Goal: Transaction & Acquisition: Purchase product/service

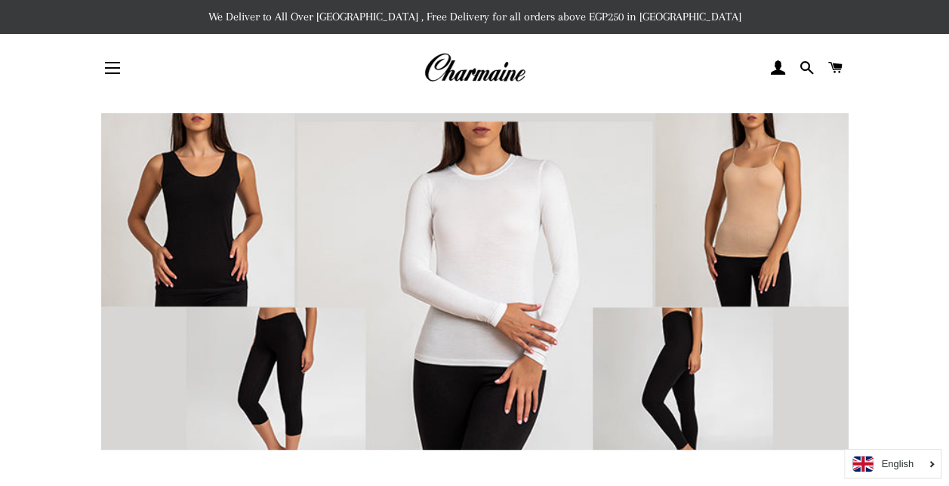
scroll to position [425, 0]
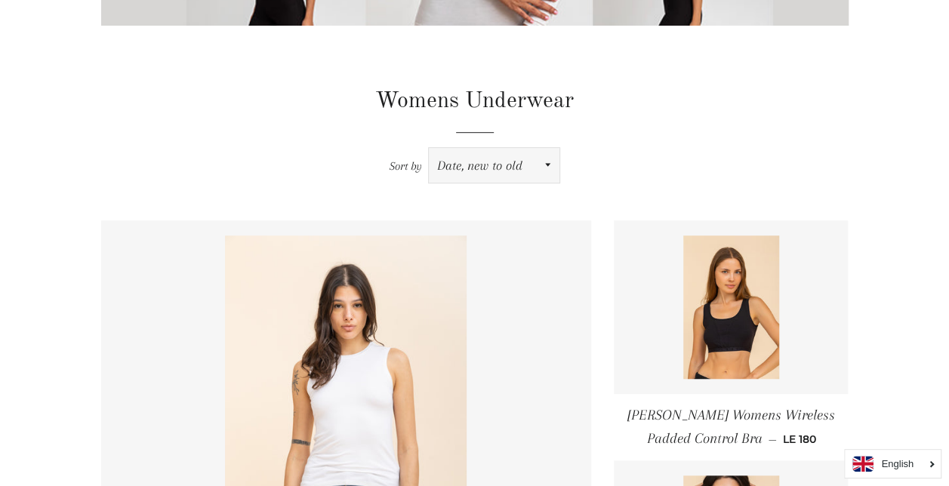
click at [516, 150] on select "Featured Best selling Alphabetically, A-Z Alphabetically, Z-A Price, low to hig…" at bounding box center [494, 165] width 131 height 35
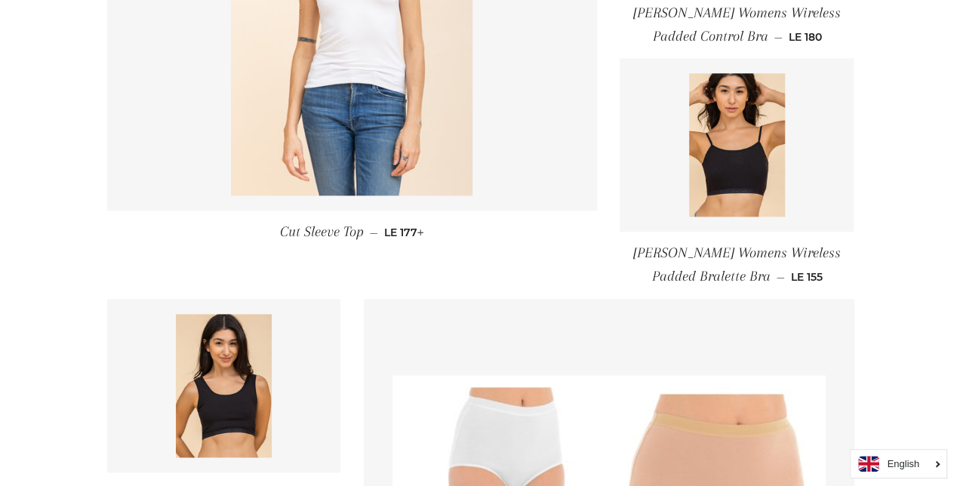
scroll to position [0, 0]
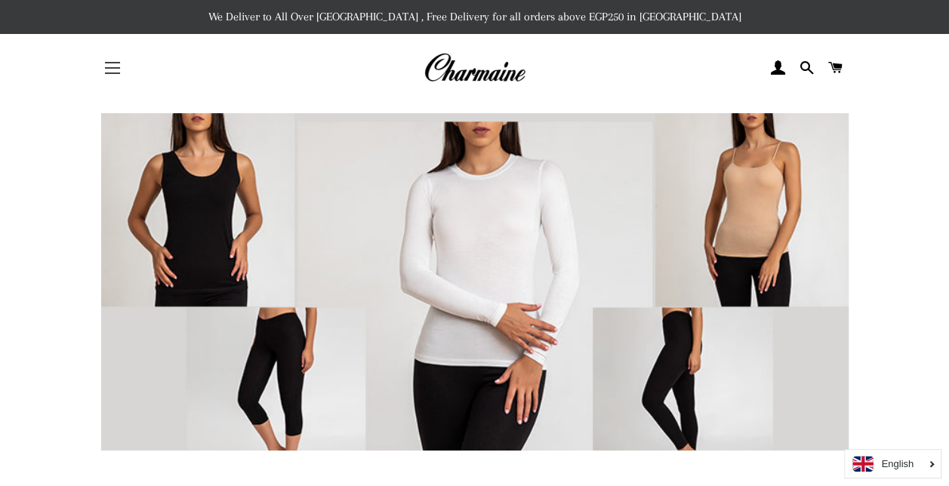
click at [119, 69] on button "Site navigation" at bounding box center [113, 68] width 38 height 38
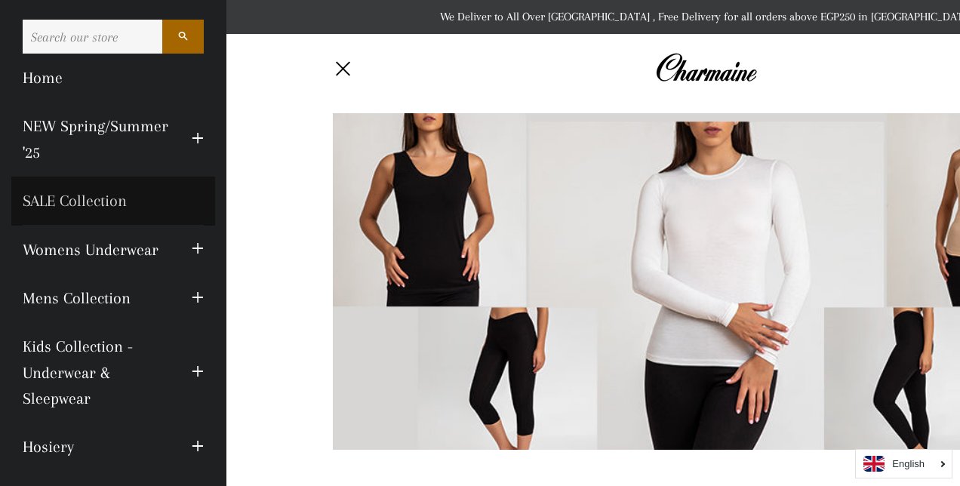
click at [82, 202] on link "SALE Collection" at bounding box center [113, 201] width 204 height 48
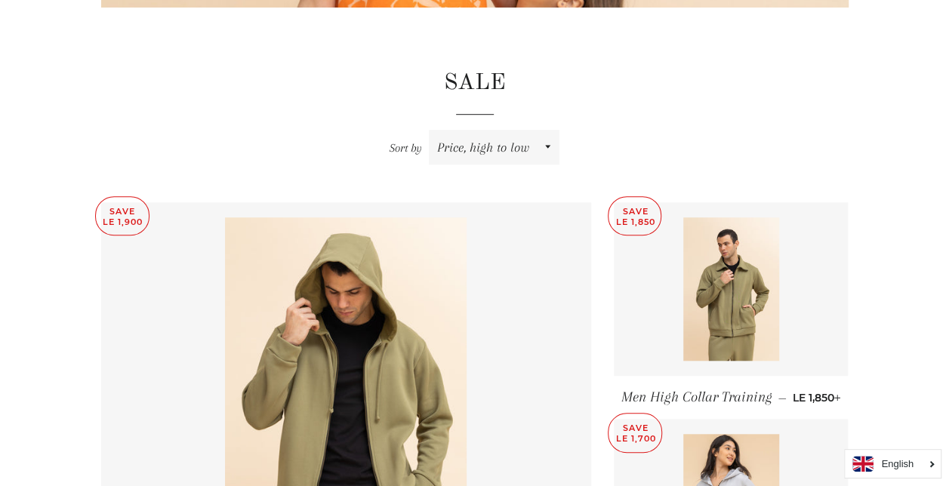
scroll to position [446, 0]
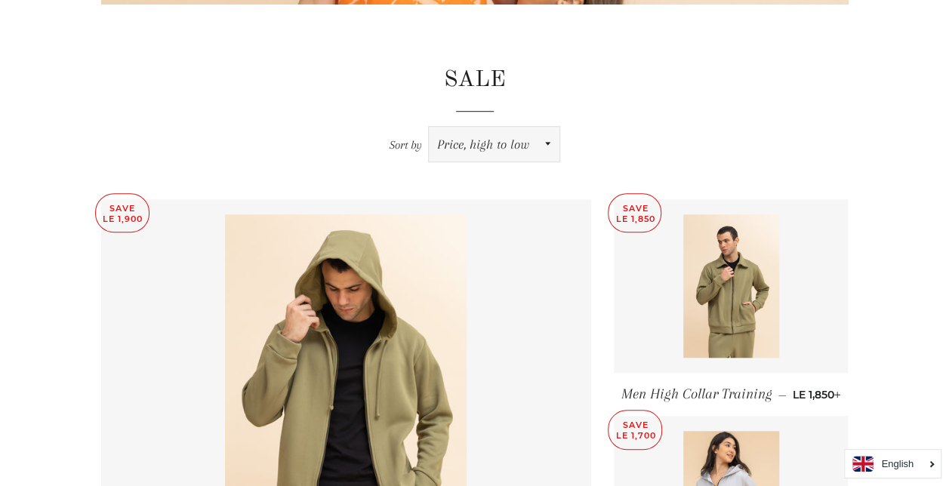
click at [500, 142] on select "Featured Best selling Alphabetically, A-Z Alphabetically, Z-A Price, low to hig…" at bounding box center [494, 144] width 131 height 35
select select "price-ascending"
click at [430, 127] on select "Featured Best selling Alphabetically, A-Z Alphabetically, Z-A Price, low to hig…" at bounding box center [494, 144] width 131 height 35
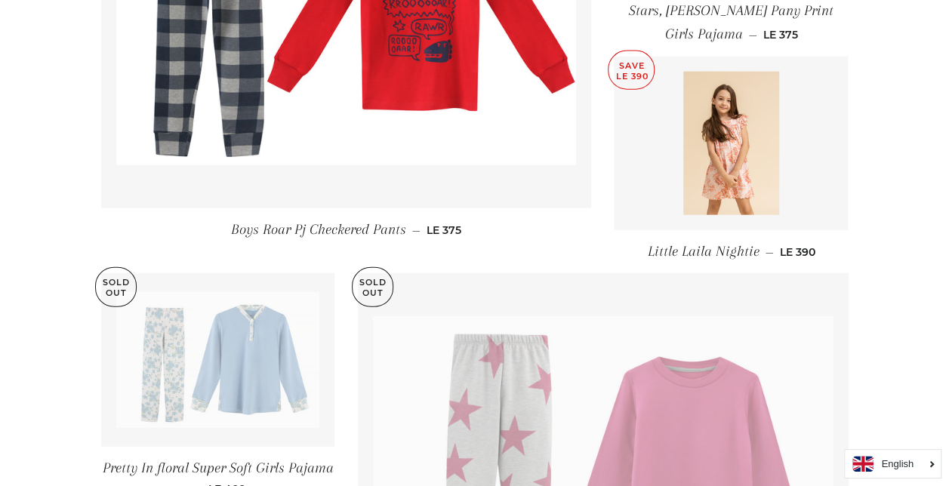
scroll to position [2126, 0]
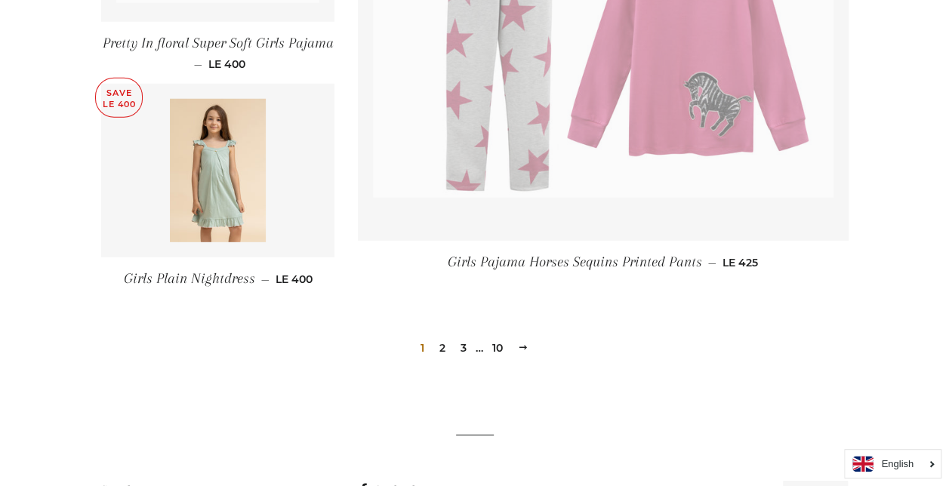
click at [444, 341] on link "2" at bounding box center [442, 348] width 18 height 23
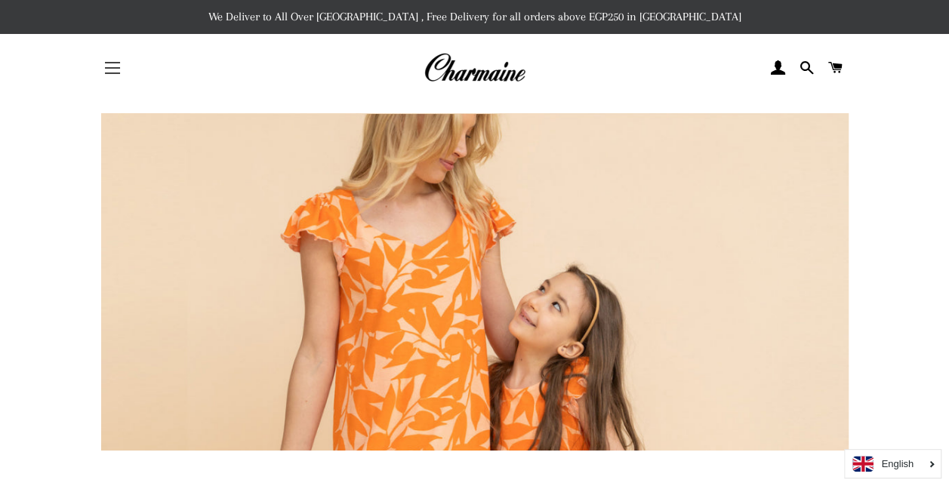
click at [104, 59] on button "Site navigation" at bounding box center [113, 68] width 38 height 38
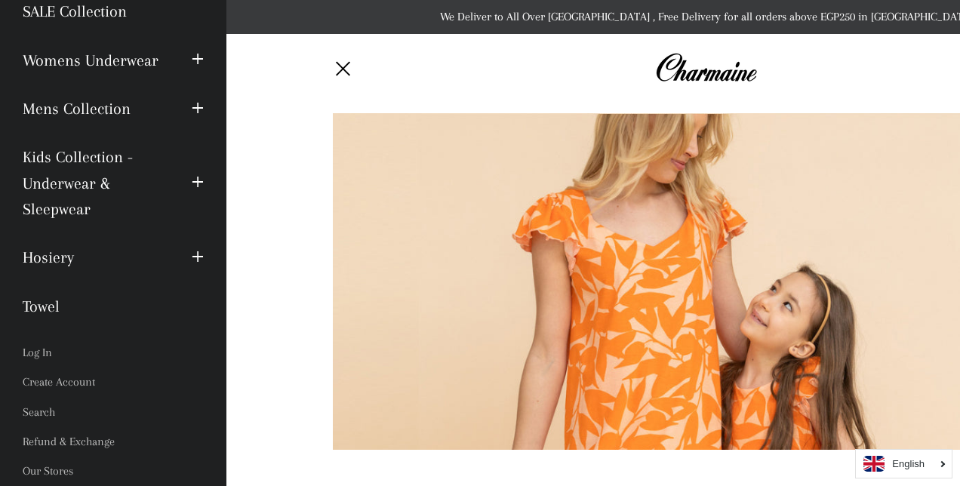
scroll to position [191, 0]
click at [192, 256] on span "button" at bounding box center [198, 256] width 12 height 19
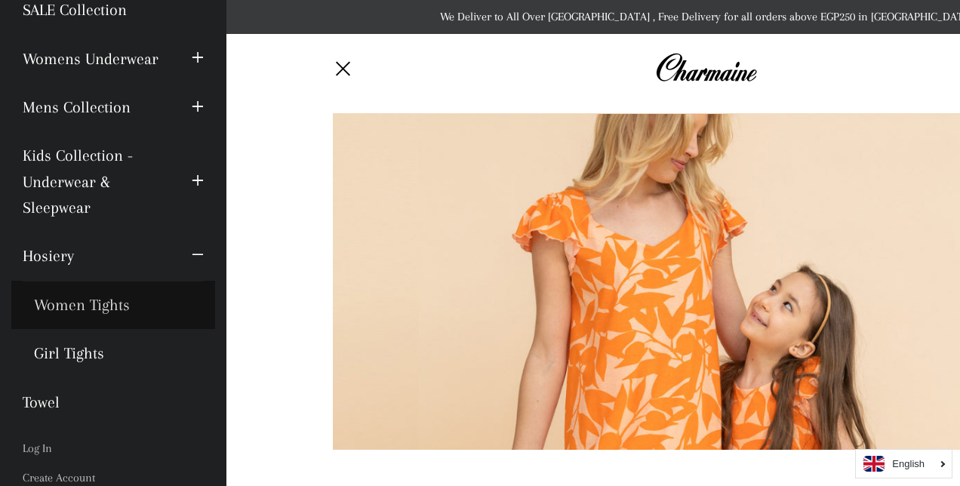
click at [105, 306] on link "Women Tights" at bounding box center [113, 305] width 204 height 48
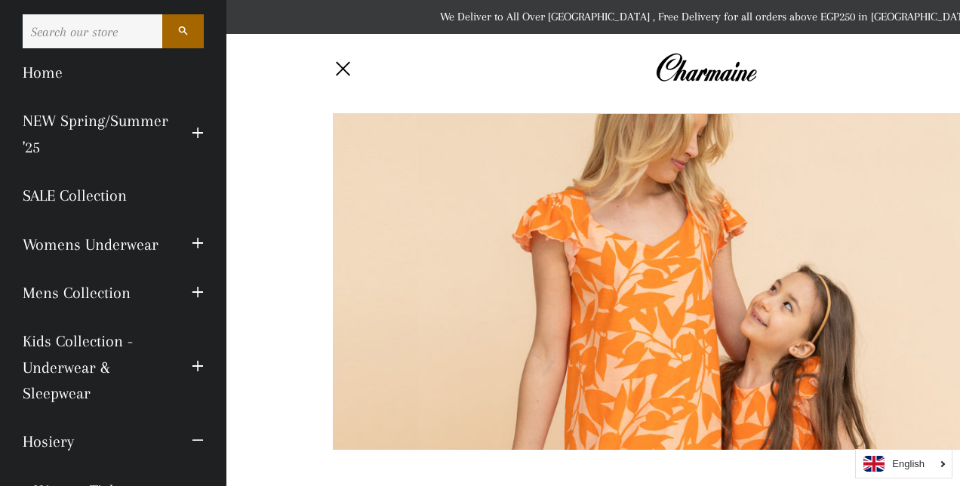
scroll to position [0, 0]
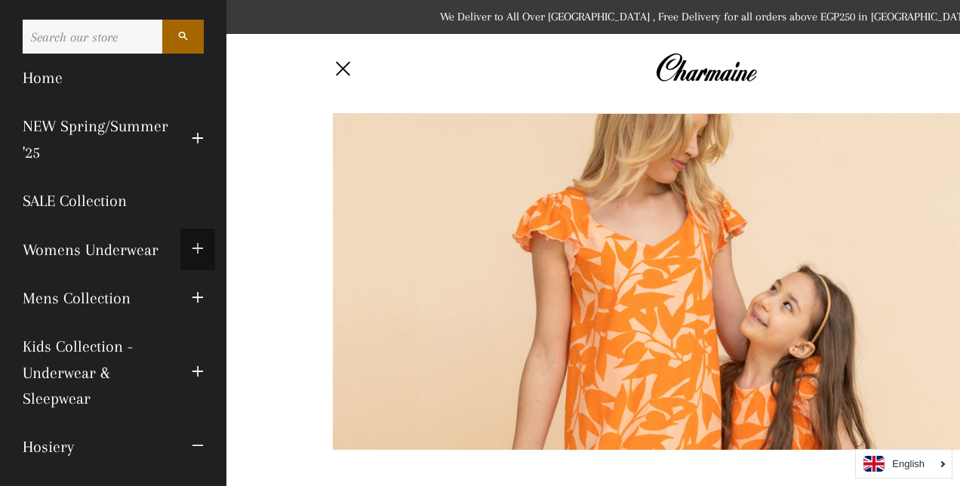
click at [192, 248] on span "button" at bounding box center [198, 249] width 12 height 19
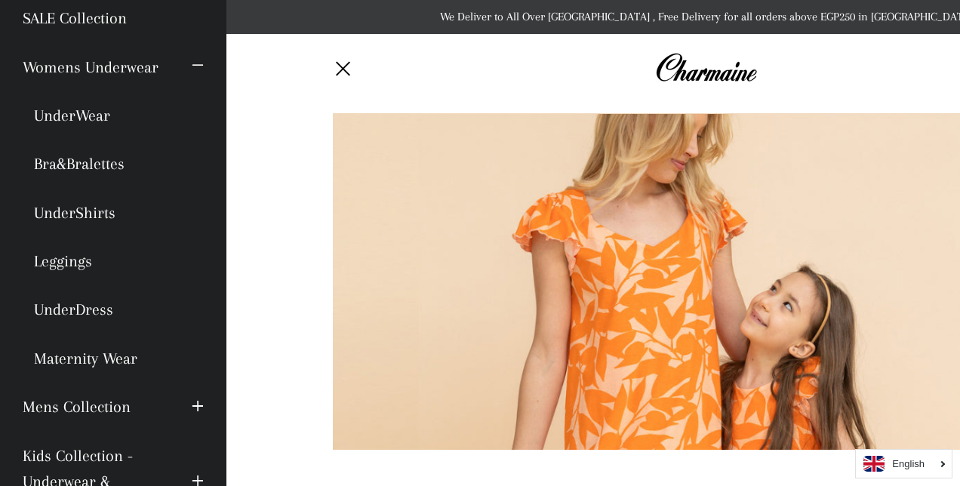
scroll to position [184, 0]
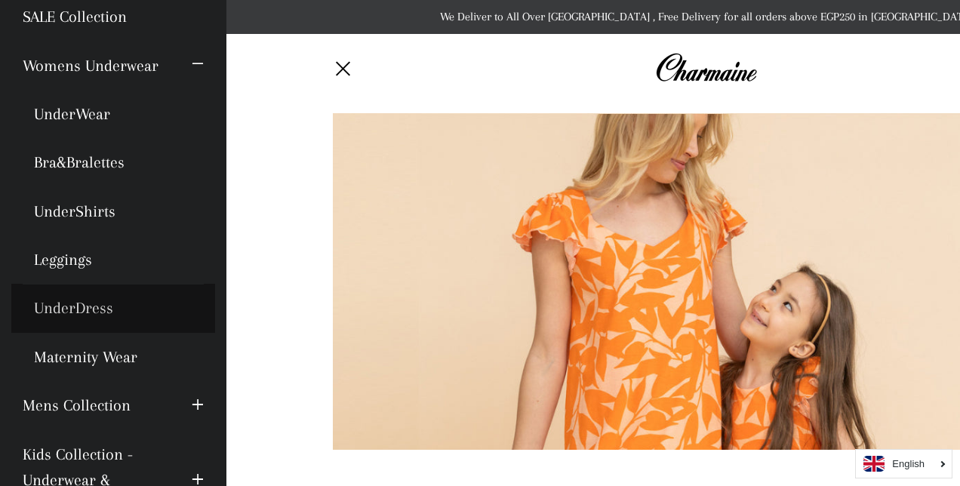
click at [81, 291] on link "UnderDress" at bounding box center [113, 308] width 204 height 48
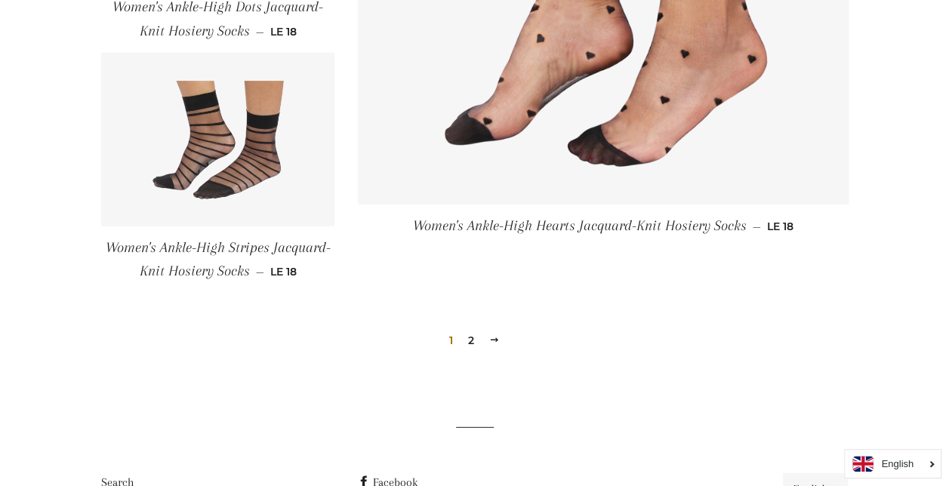
scroll to position [1995, 0]
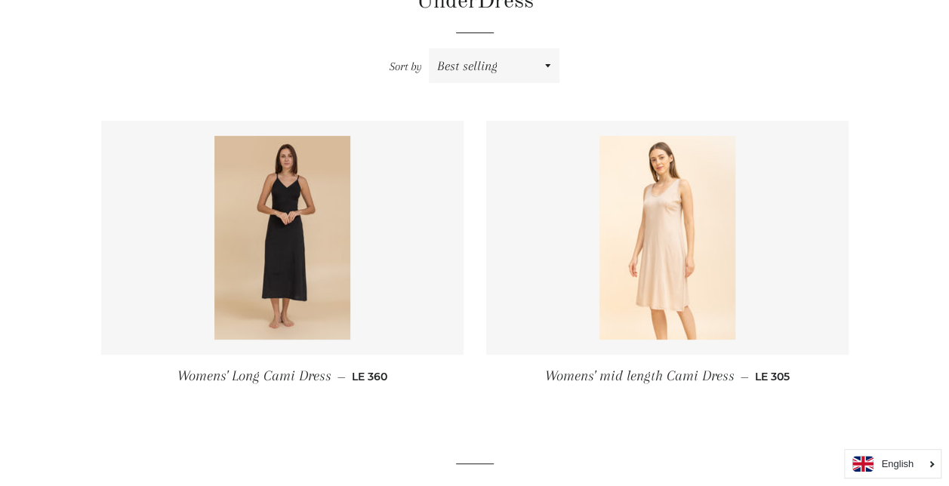
scroll to position [180, 0]
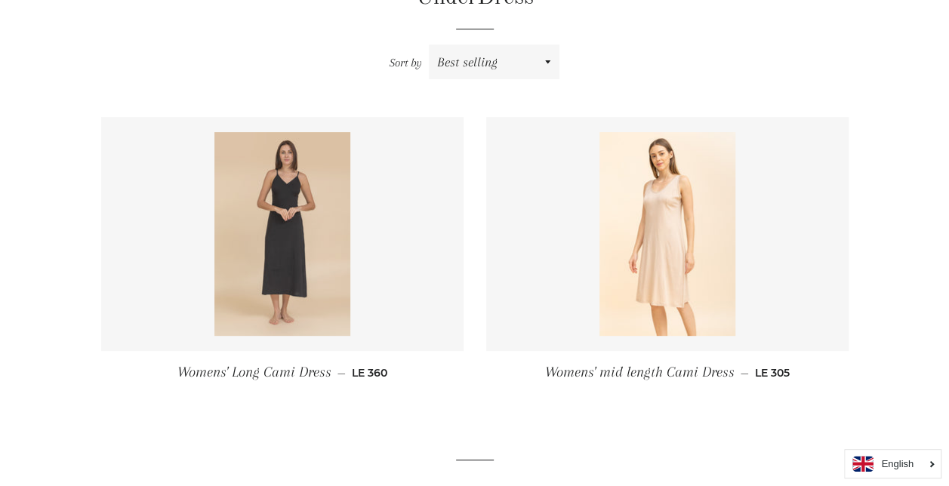
click at [350, 255] on link at bounding box center [282, 234] width 362 height 234
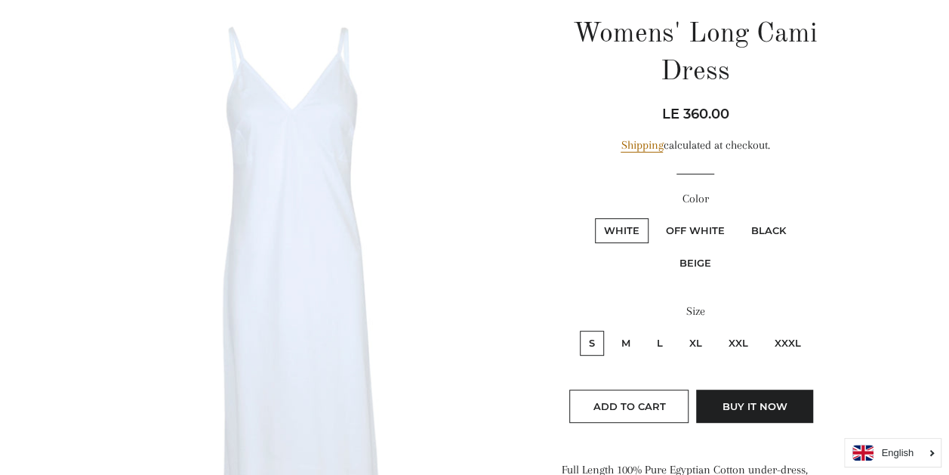
scroll to position [176, 0]
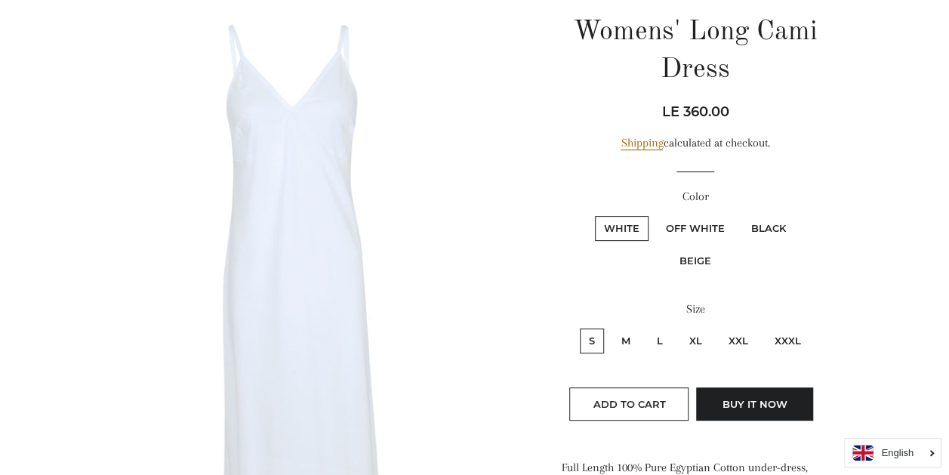
click at [700, 272] on fieldset "White Off White Black Beige" at bounding box center [694, 252] width 265 height 76
click at [700, 264] on label "Beige" at bounding box center [695, 260] width 50 height 25
click at [798, 214] on input "Beige" at bounding box center [798, 214] width 1 height 1
radio input "true"
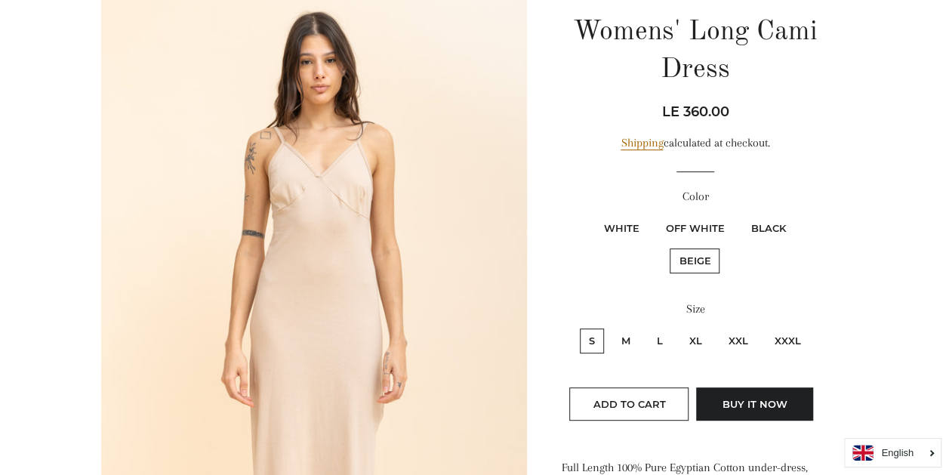
click at [691, 225] on label "Off White" at bounding box center [695, 228] width 77 height 25
click at [655, 214] on White "Off White" at bounding box center [654, 214] width 1 height 1
radio White "true"
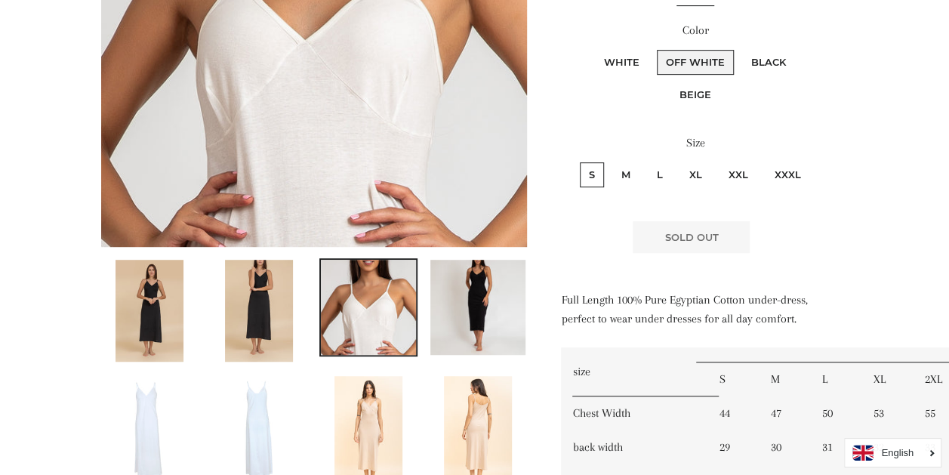
scroll to position [346, 0]
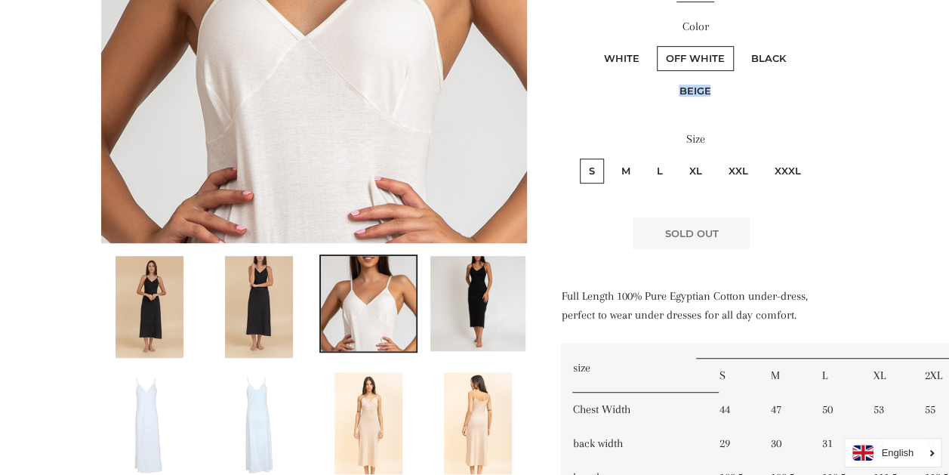
drag, startPoint x: 932, startPoint y: 94, endPoint x: 928, endPoint y: 62, distance: 32.6
click at [928, 62] on main at bounding box center [474, 475] width 949 height 1438
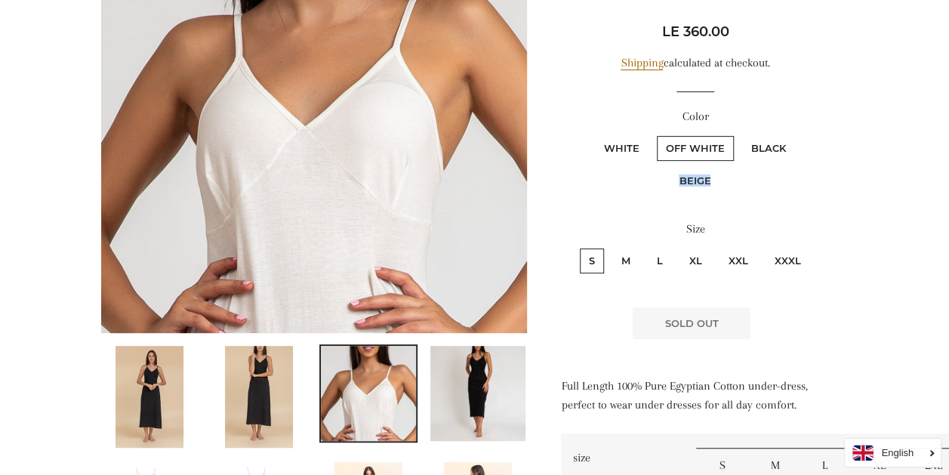
scroll to position [222, 0]
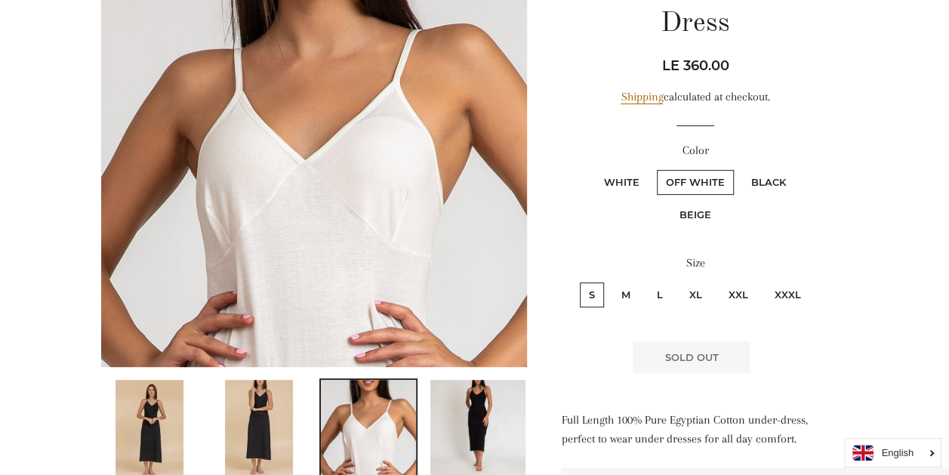
click at [769, 171] on label "Black" at bounding box center [768, 182] width 53 height 25
click at [741, 168] on input "Black" at bounding box center [740, 168] width 1 height 1
radio input "true"
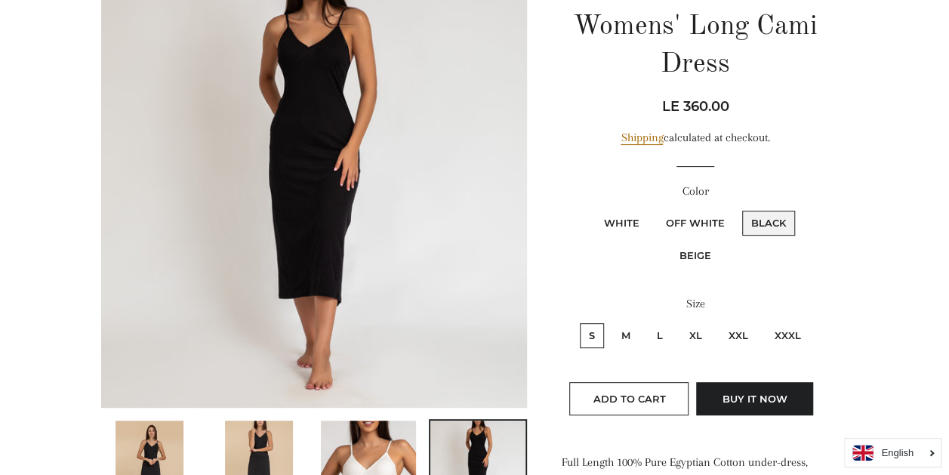
scroll to position [177, 0]
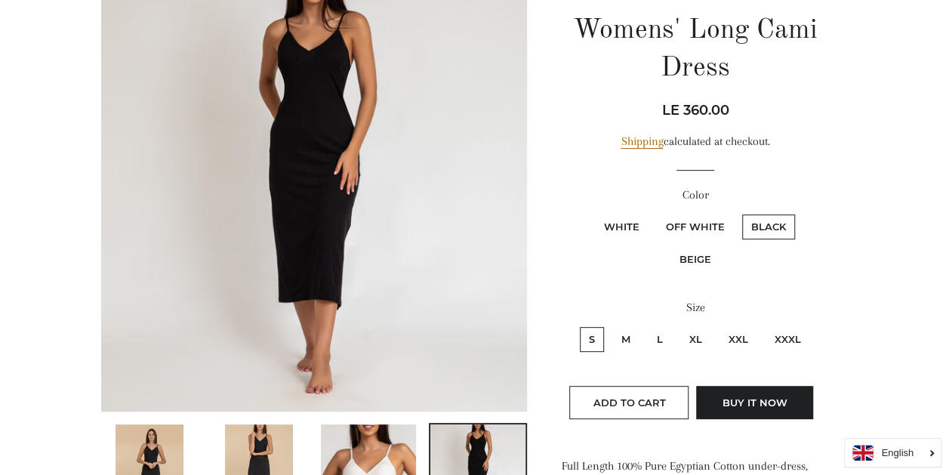
click at [704, 337] on label "XL" at bounding box center [695, 339] width 31 height 25
click at [679, 325] on input "XL" at bounding box center [678, 325] width 1 height 1
radio input "true"
click at [737, 337] on label "XXL" at bounding box center [738, 339] width 38 height 25
click at [718, 325] on input "XXL" at bounding box center [717, 325] width 1 height 1
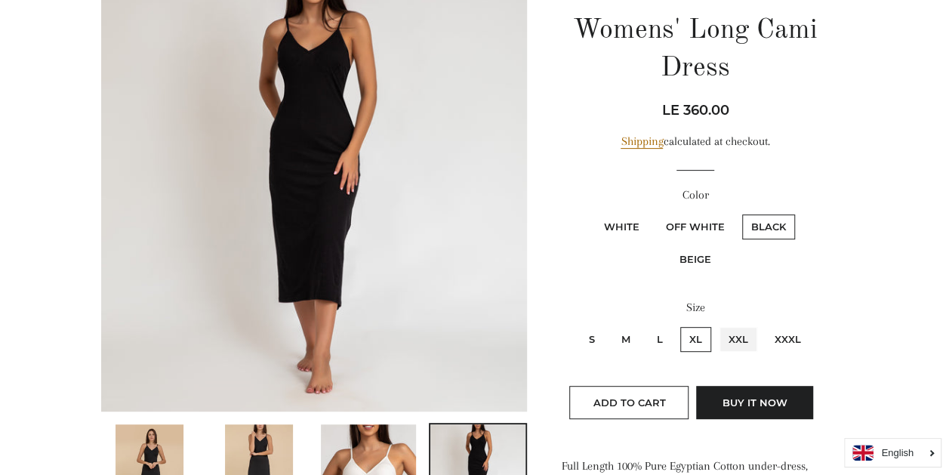
radio input "true"
click at [783, 332] on label "XXXL" at bounding box center [787, 339] width 45 height 25
click at [764, 325] on input "XXXL" at bounding box center [763, 325] width 1 height 1
radio input "true"
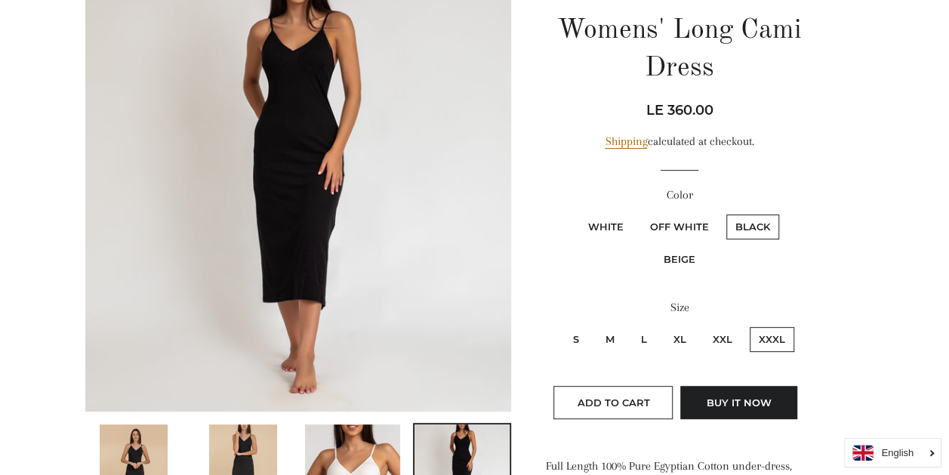
drag, startPoint x: 941, startPoint y: 121, endPoint x: 944, endPoint y: 102, distance: 19.1
click at [599, 228] on label "White" at bounding box center [606, 226] width 54 height 25
click at [577, 213] on input "White" at bounding box center [577, 212] width 1 height 1
radio input "true"
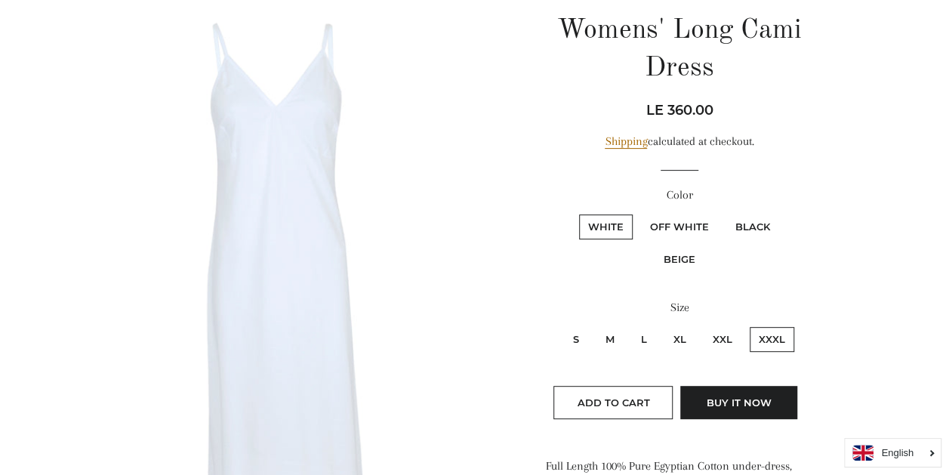
click at [693, 228] on label "Off White" at bounding box center [679, 226] width 77 height 25
click at [639, 213] on White "Off White" at bounding box center [639, 212] width 1 height 1
radio White "true"
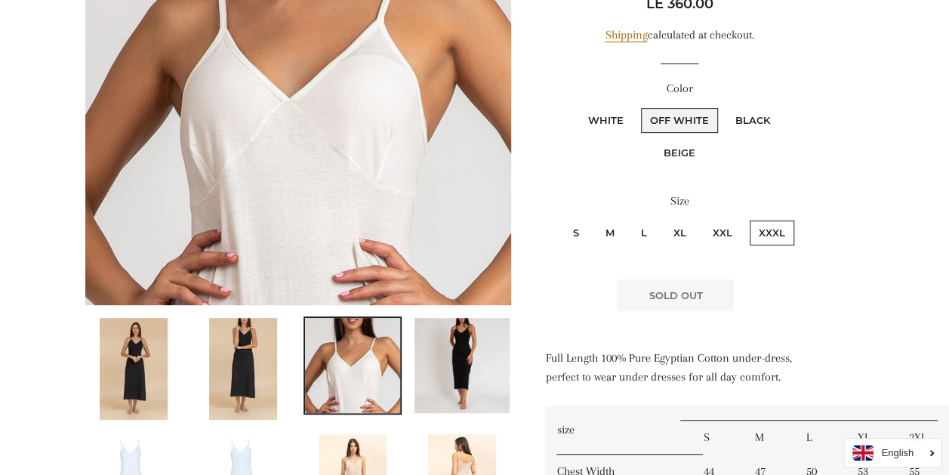
scroll to position [300, 16]
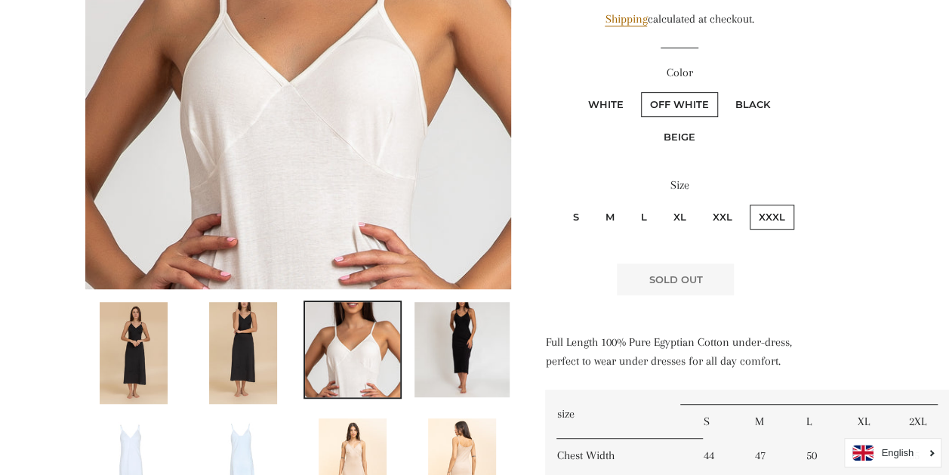
click at [467, 343] on img at bounding box center [461, 349] width 95 height 95
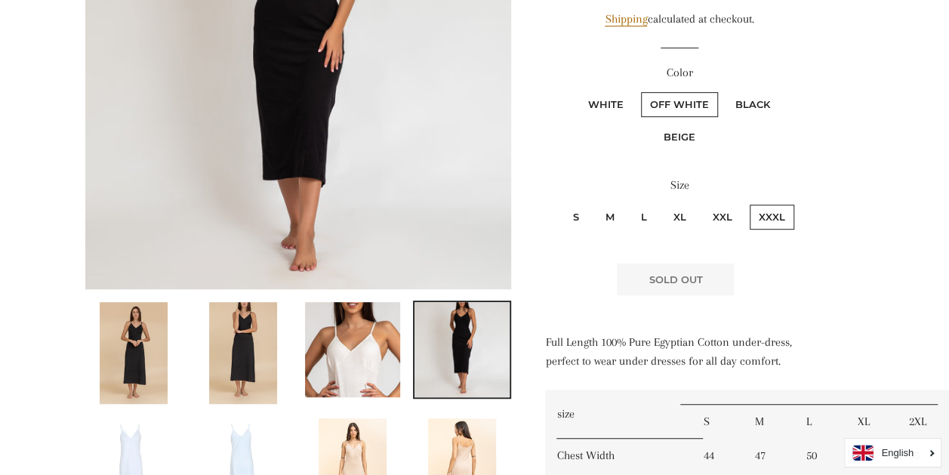
click at [345, 463] on img at bounding box center [353, 469] width 68 height 102
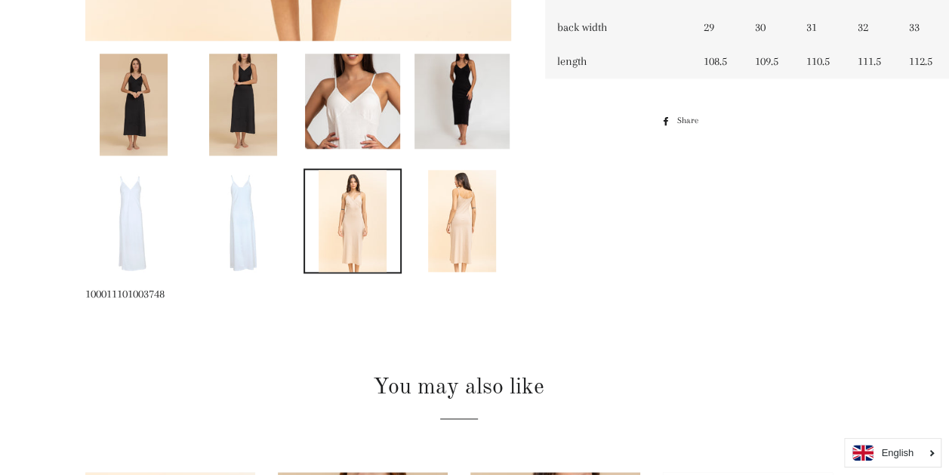
scroll to position [770, 16]
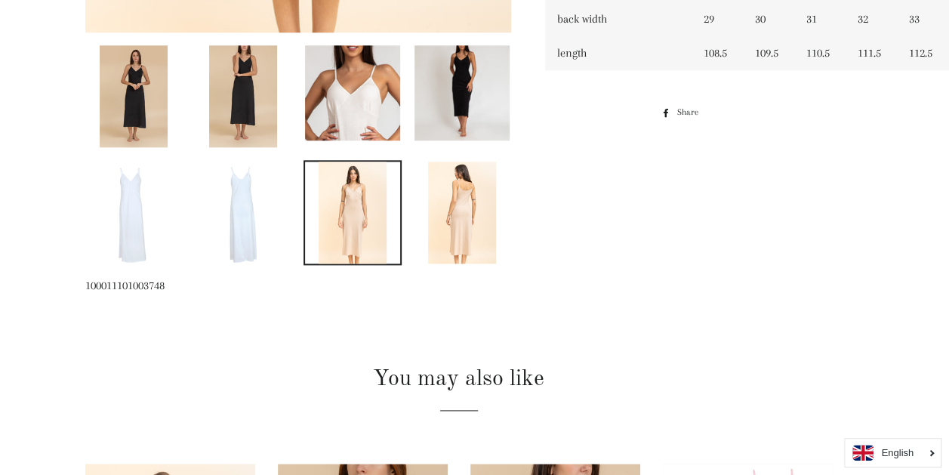
drag, startPoint x: 393, startPoint y: 112, endPoint x: 448, endPoint y: 160, distance: 73.4
click at [393, 112] on img at bounding box center [352, 92] width 95 height 95
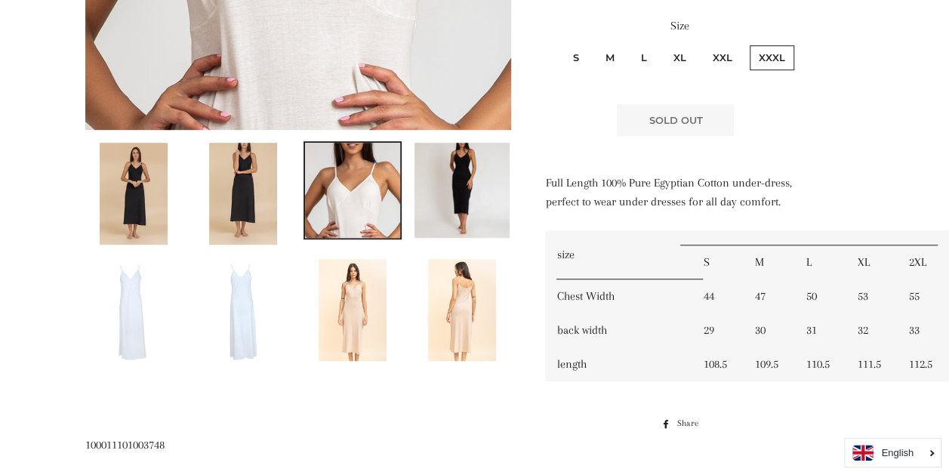
scroll to position [436, 16]
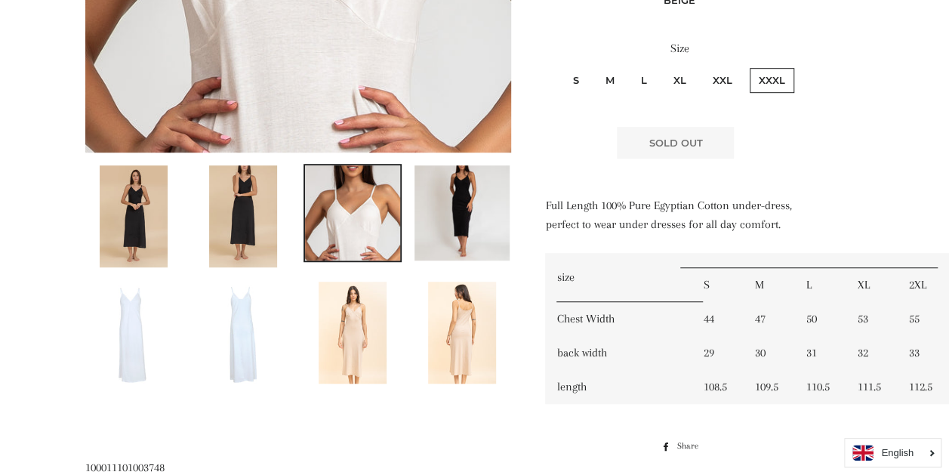
click at [448, 349] on img at bounding box center [462, 333] width 68 height 102
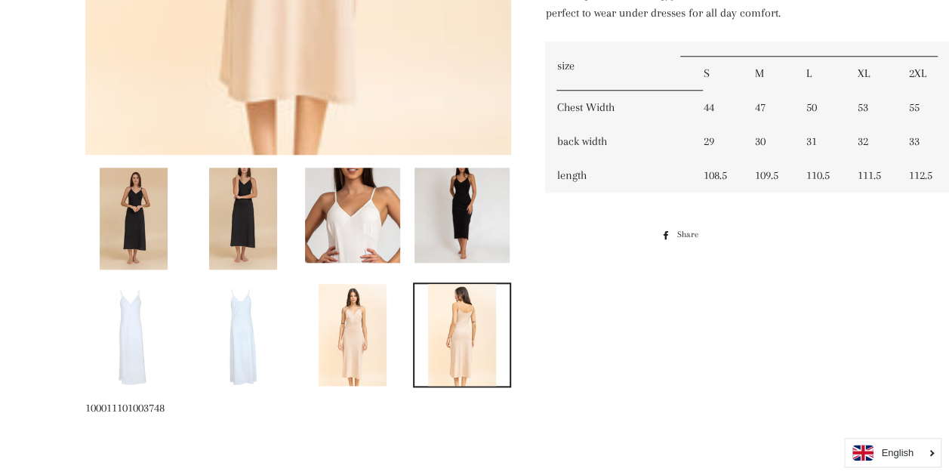
scroll to position [646, 16]
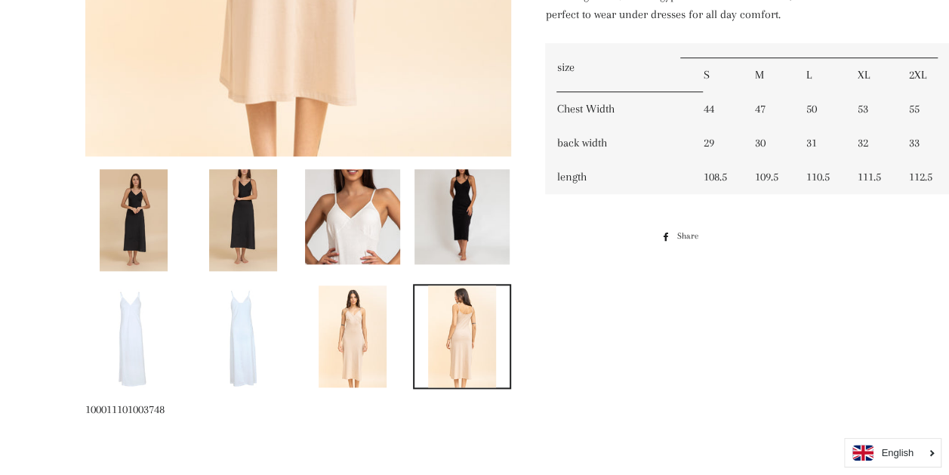
click at [335, 333] on img at bounding box center [353, 336] width 68 height 102
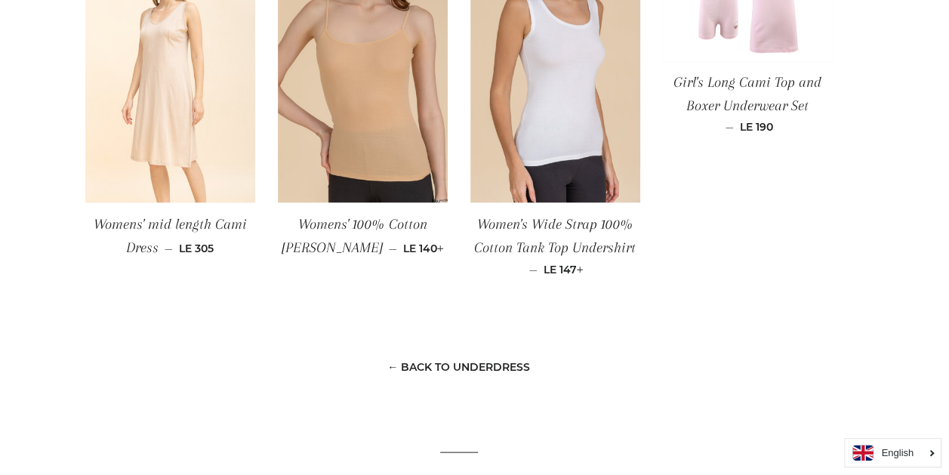
click at [205, 117] on img at bounding box center [170, 75] width 170 height 255
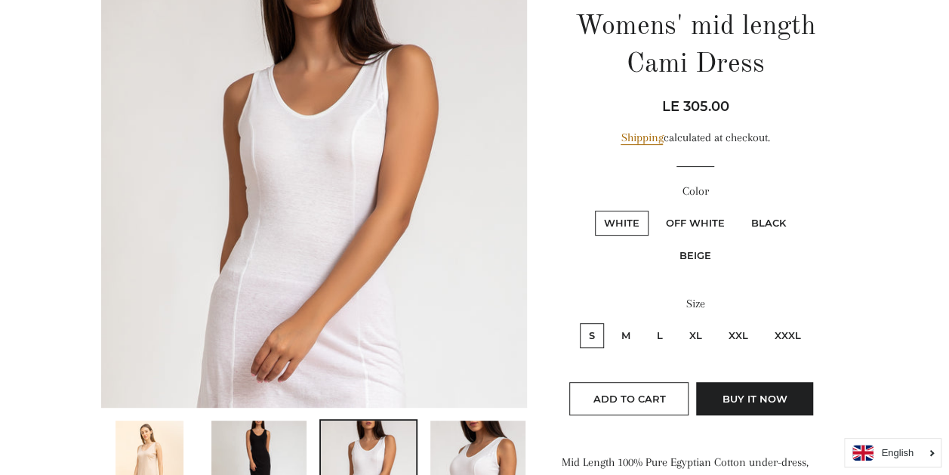
scroll to position [199, 0]
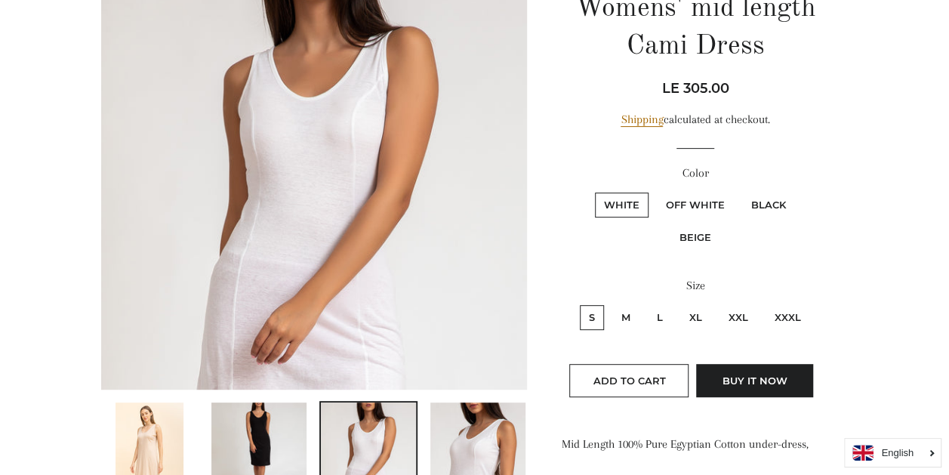
click at [276, 437] on img at bounding box center [258, 449] width 95 height 95
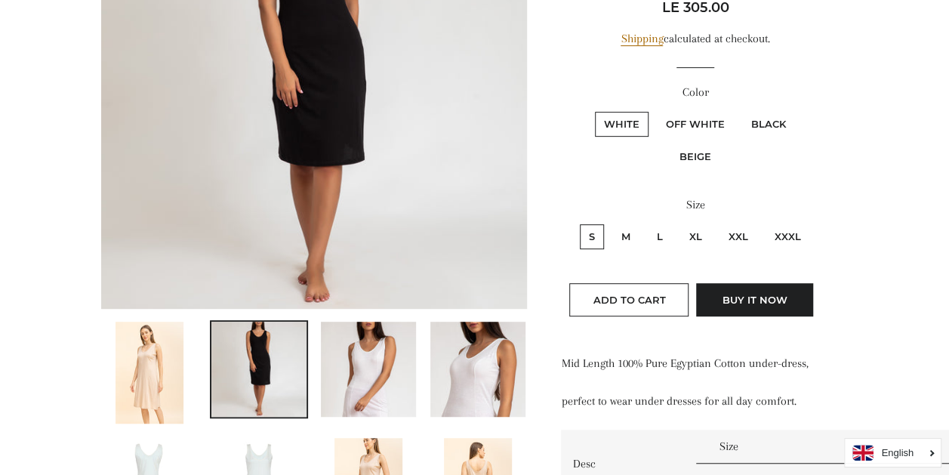
scroll to position [282, 0]
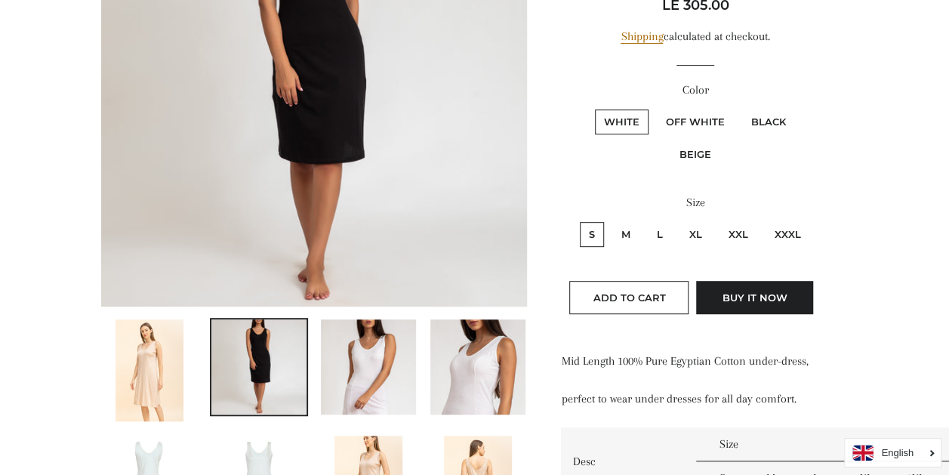
click at [700, 223] on label "XL" at bounding box center [695, 234] width 31 height 25
click at [679, 220] on input "XL" at bounding box center [678, 220] width 1 height 1
radio input "true"
click at [740, 243] on label "XXL" at bounding box center [738, 234] width 38 height 25
click at [718, 220] on input "XXL" at bounding box center [717, 220] width 1 height 1
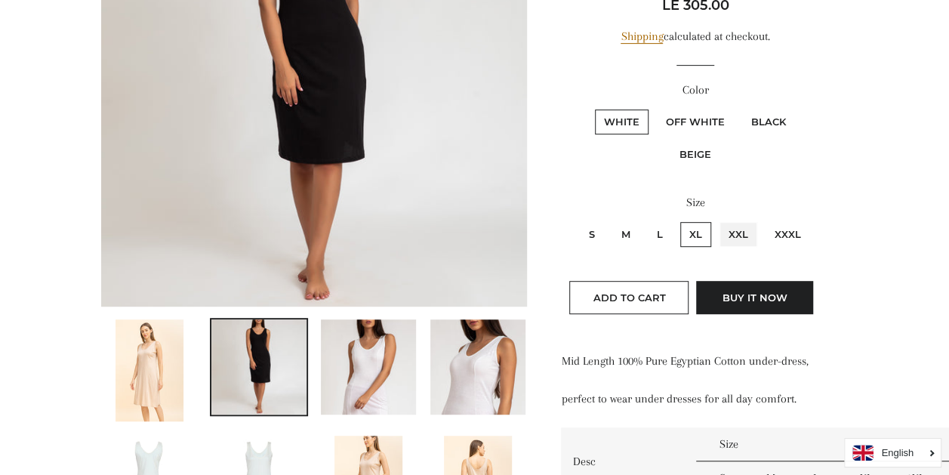
radio input "true"
